Goal: Find specific page/section: Find specific page/section

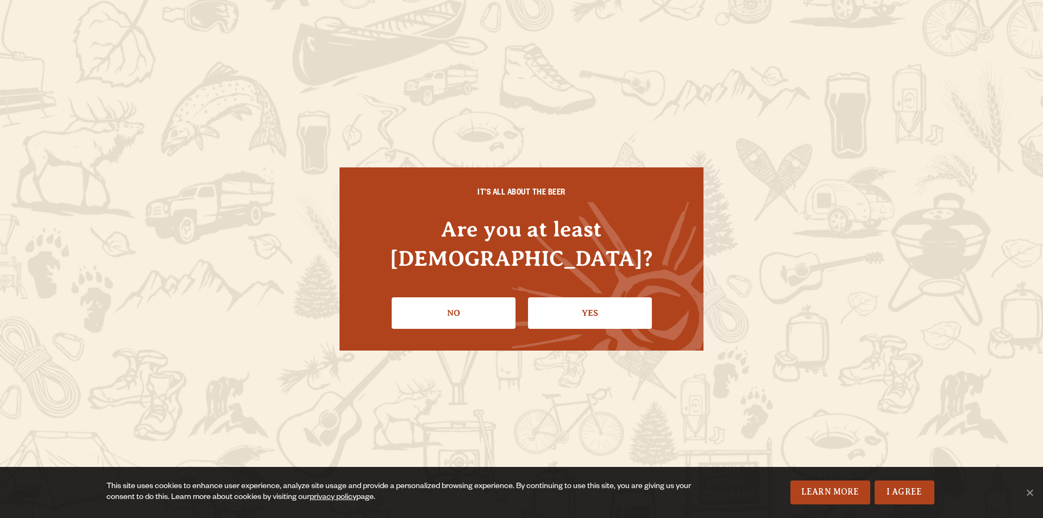
click at [587, 316] on div "IT'S ALL ABOUT THE BEER Are you at least [DEMOGRAPHIC_DATA]? No Yes" at bounding box center [522, 258] width 364 height 183
click at [582, 289] on li "Yes" at bounding box center [590, 309] width 124 height 40
click at [580, 297] on link "Yes" at bounding box center [590, 313] width 124 height 32
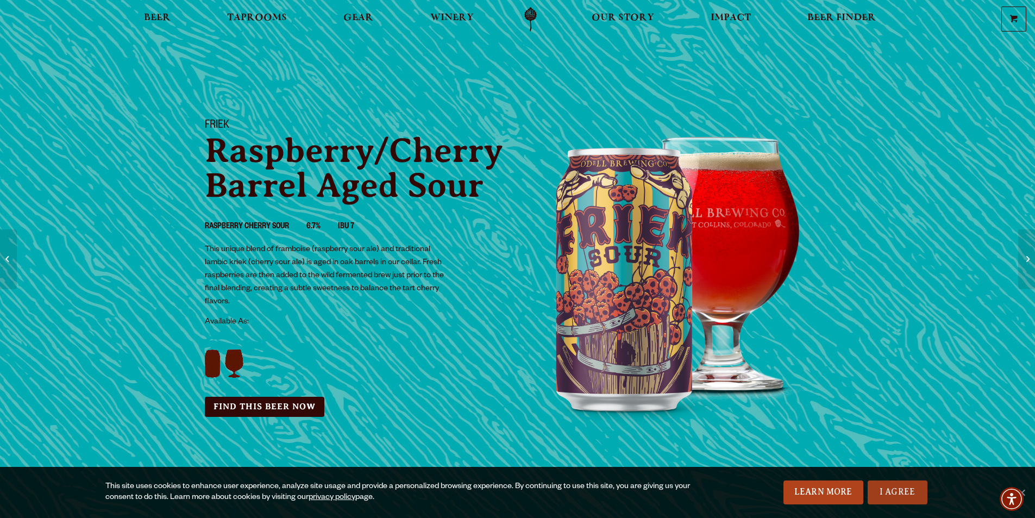
drag, startPoint x: 907, startPoint y: 485, endPoint x: 890, endPoint y: 485, distance: 16.8
click at [907, 485] on link "I Agree" at bounding box center [898, 492] width 60 height 24
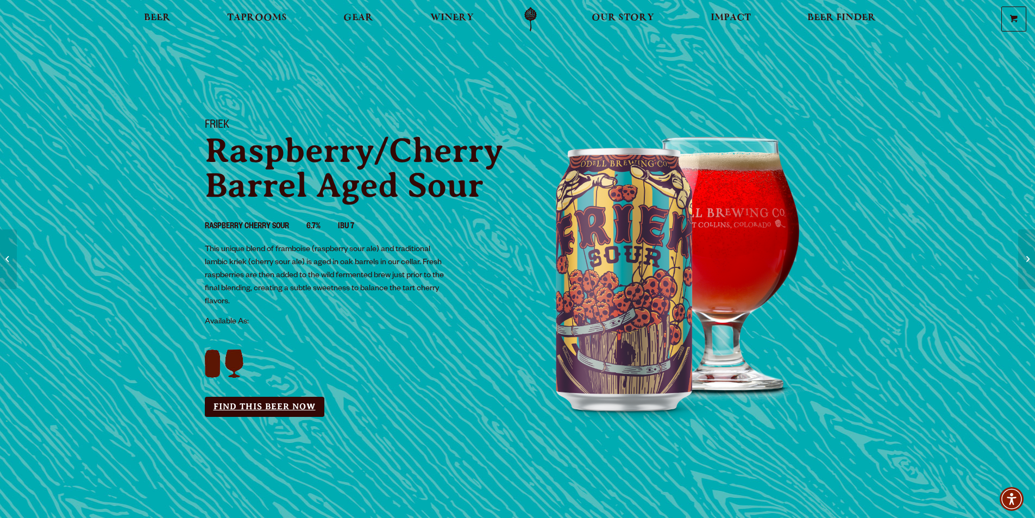
drag, startPoint x: 260, startPoint y: 404, endPoint x: 252, endPoint y: 403, distance: 8.2
click at [261, 404] on link "Find this Beer Now" at bounding box center [265, 407] width 120 height 20
